Goal: Navigation & Orientation: Find specific page/section

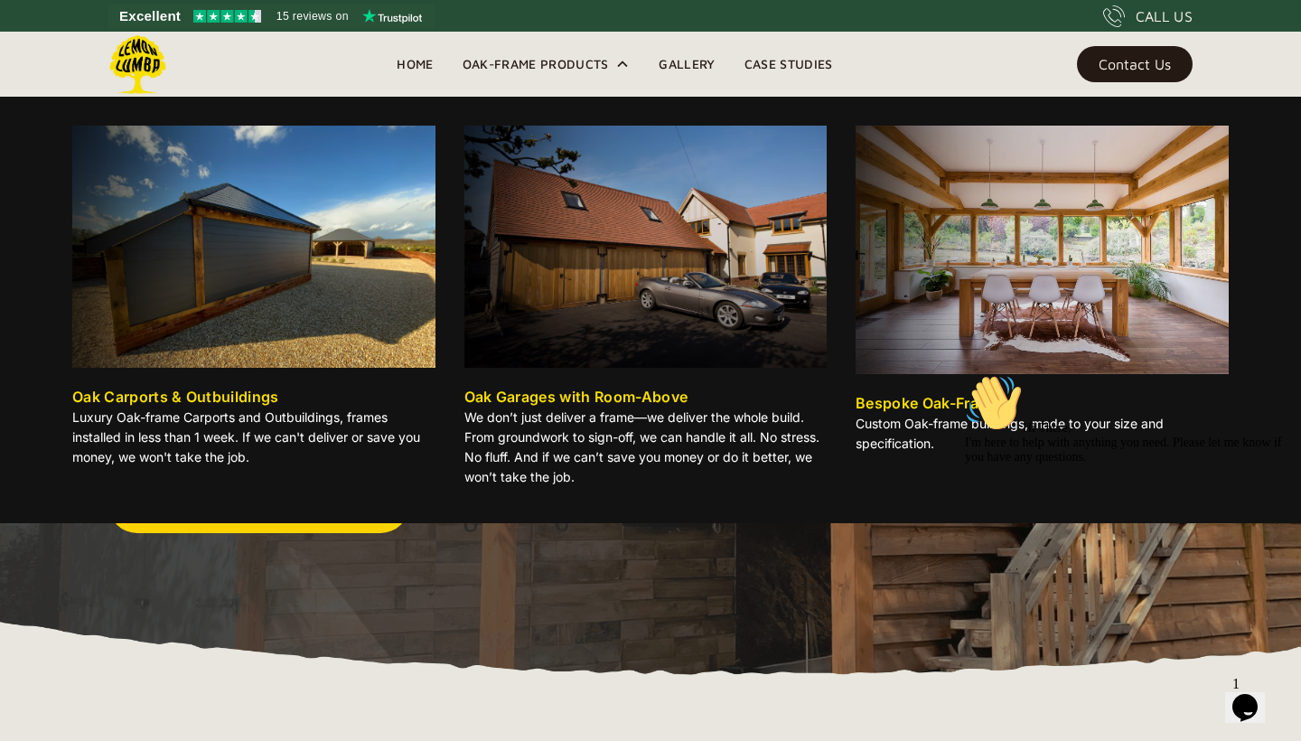
click at [942, 397] on div "Bespoke Oak-Frames" at bounding box center [931, 403] width 153 height 22
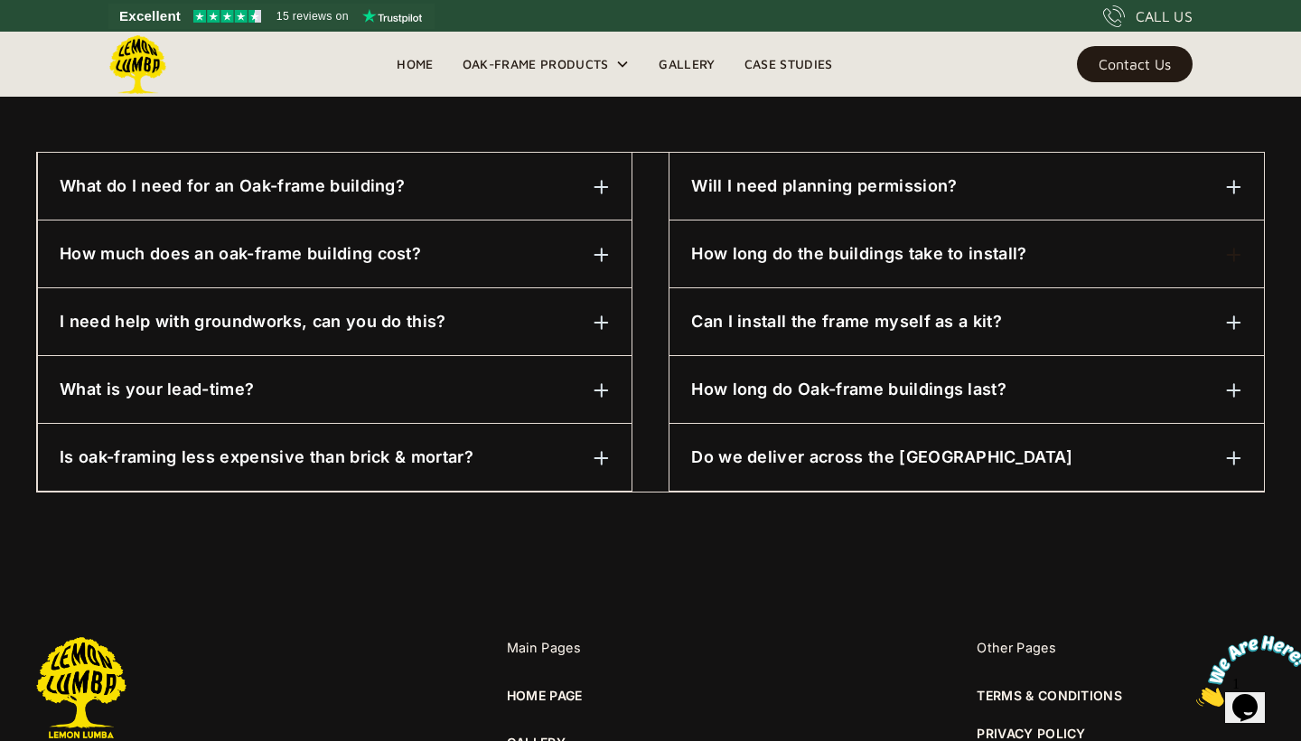
scroll to position [939, 0]
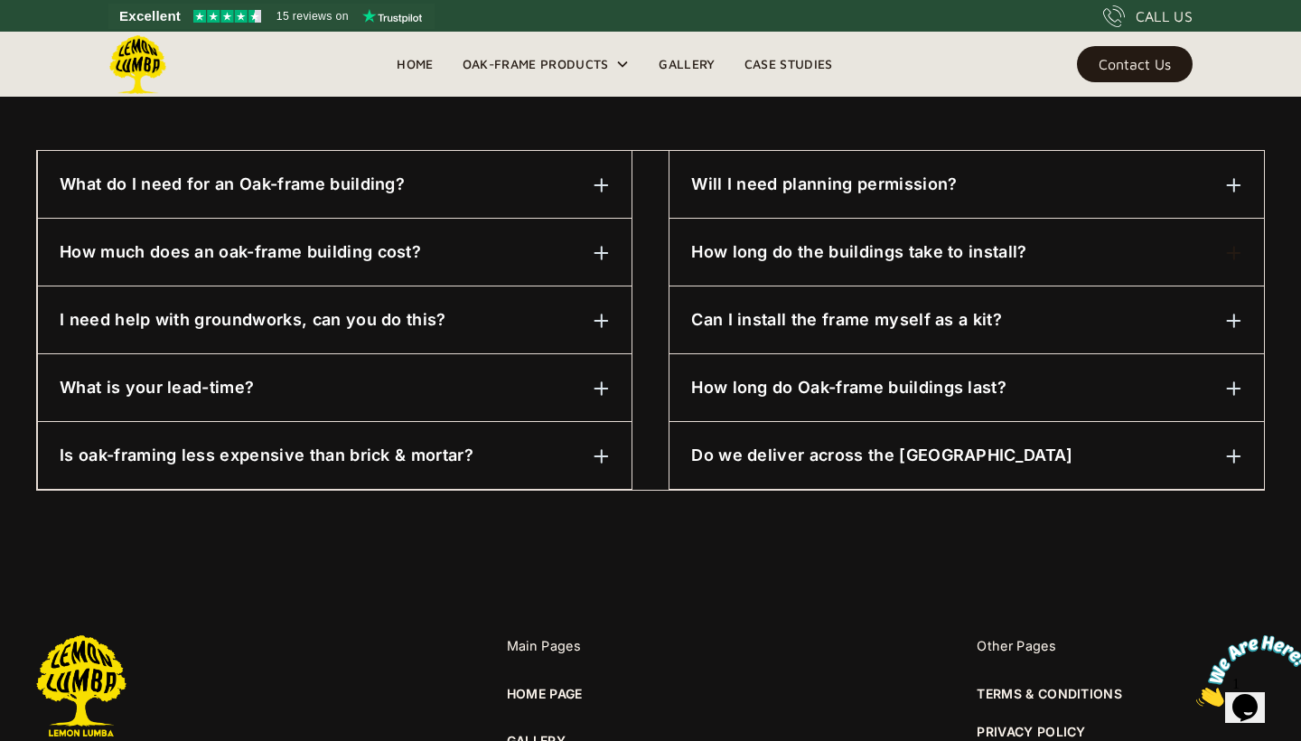
click at [608, 453] on img at bounding box center [601, 456] width 16 height 16
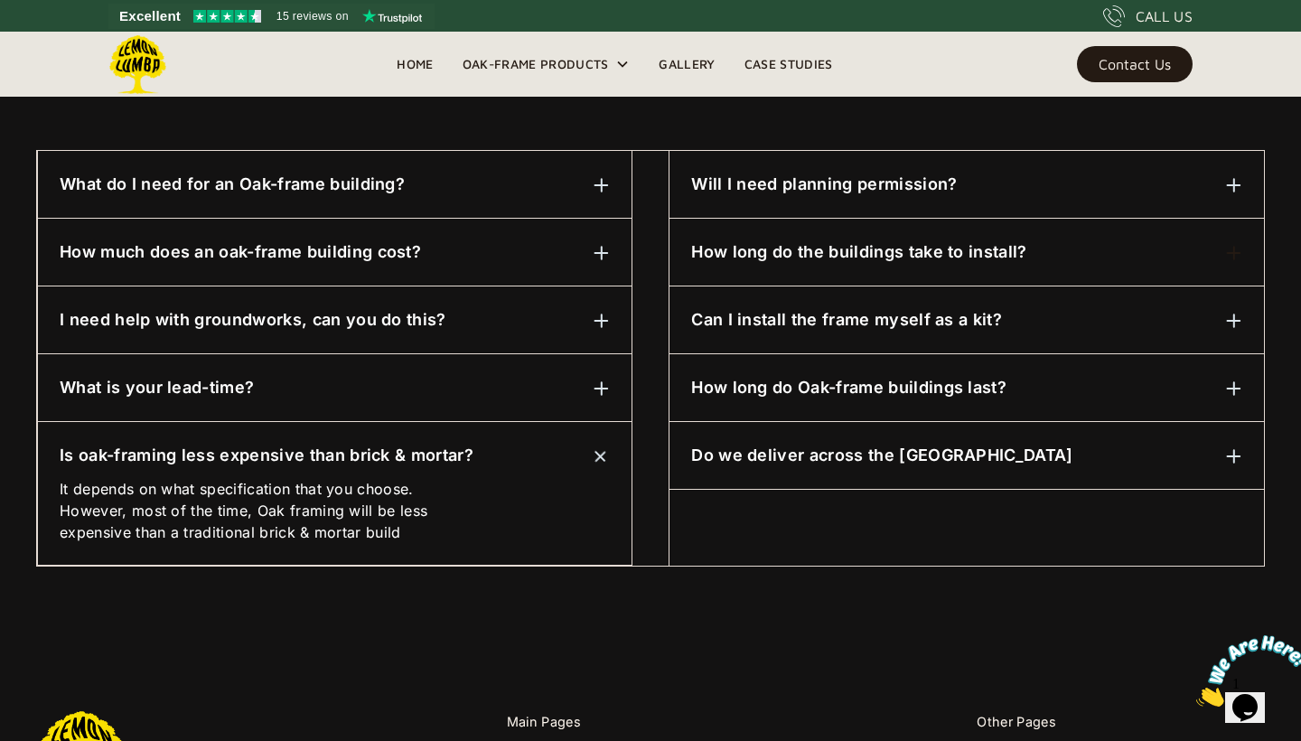
click at [608, 453] on img at bounding box center [600, 455] width 23 height 23
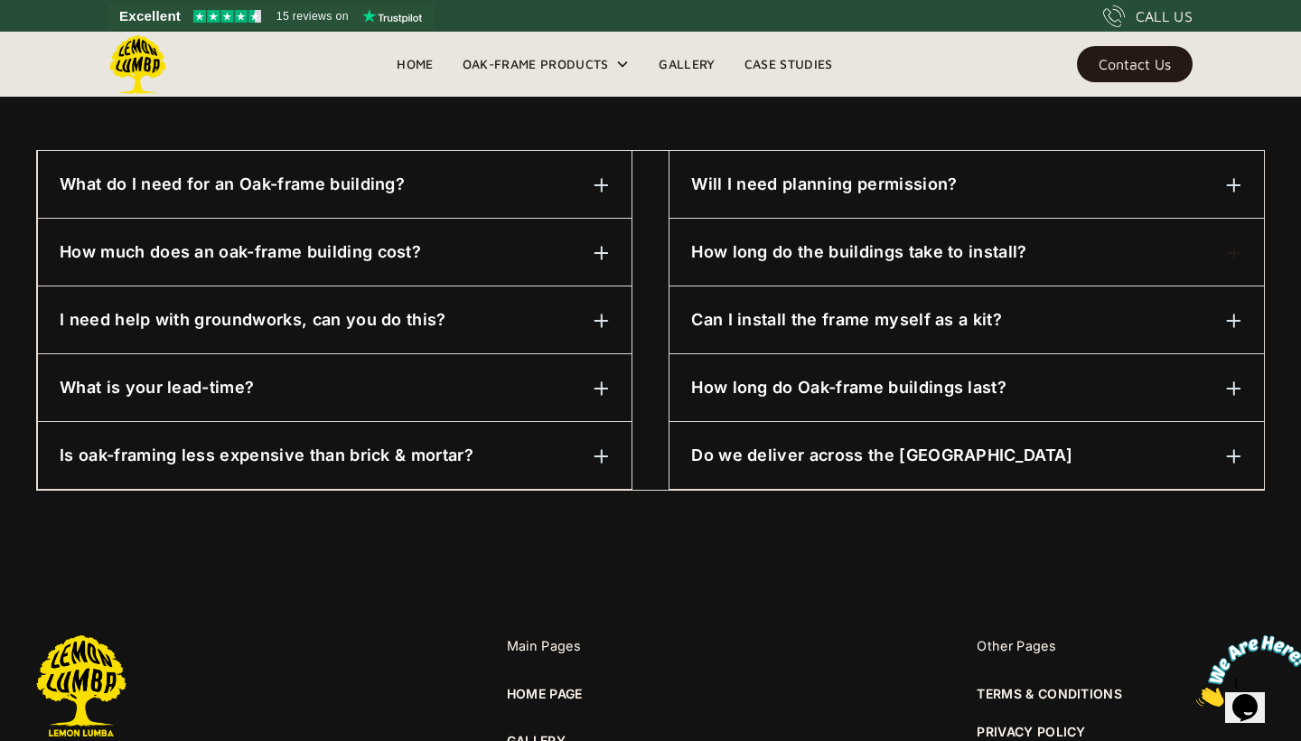
click at [688, 65] on link "Gallery" at bounding box center [686, 64] width 85 height 27
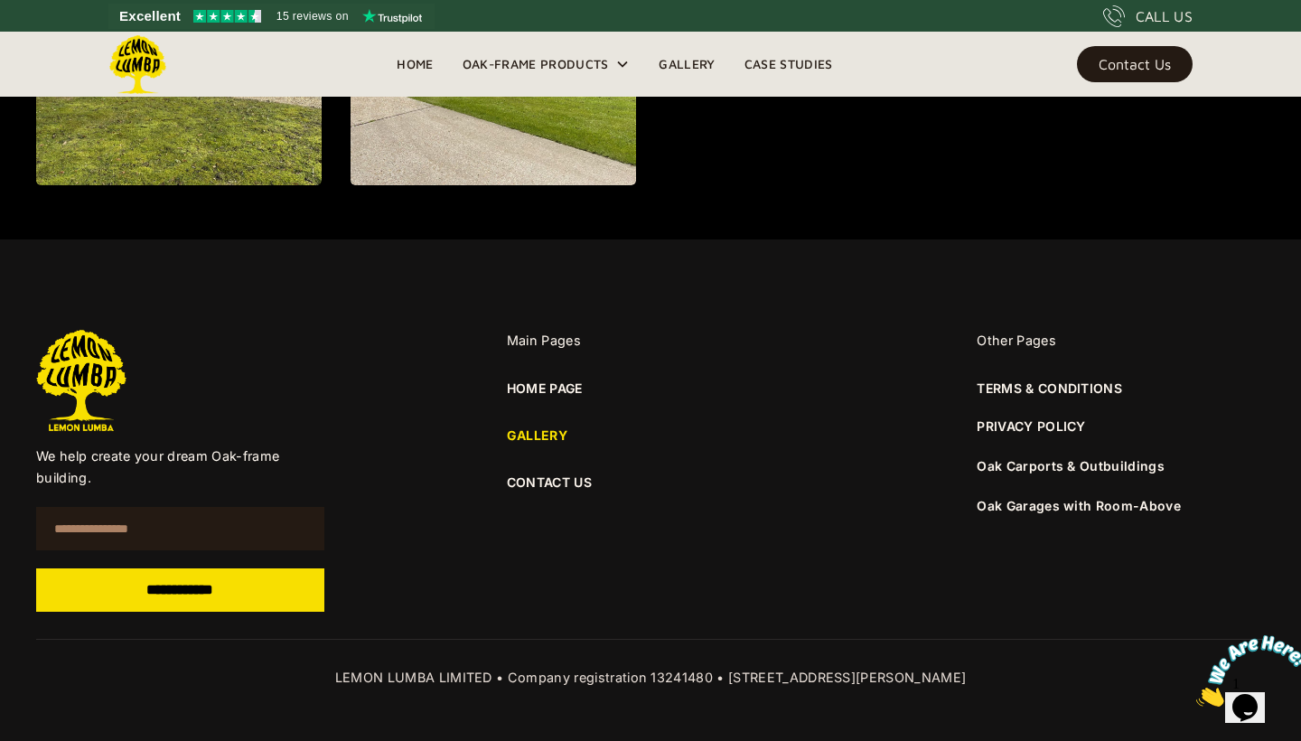
scroll to position [2546, 0]
